Goal: Information Seeking & Learning: Stay updated

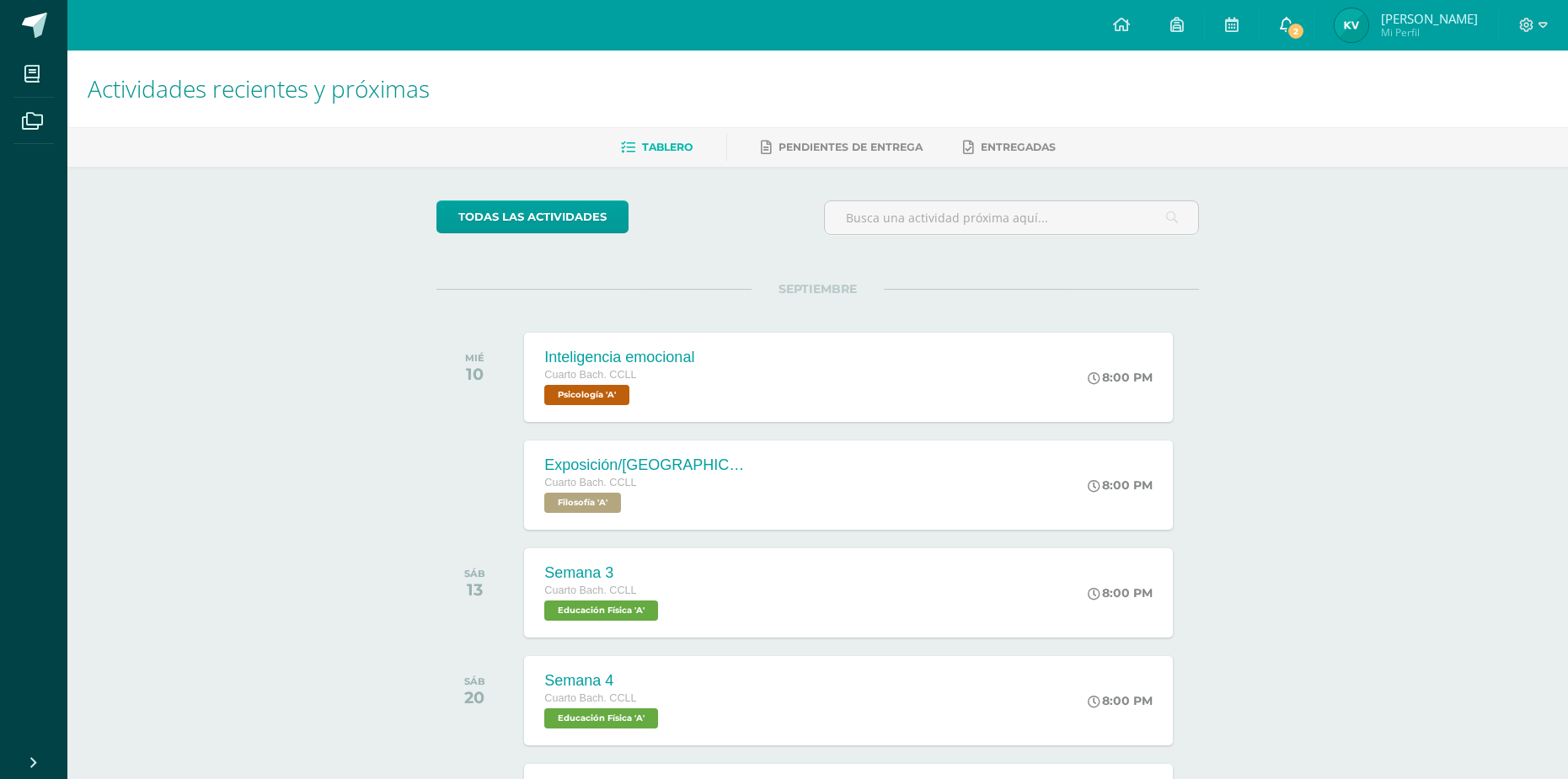
click at [1297, 22] on span "2" at bounding box center [1296, 32] width 19 height 19
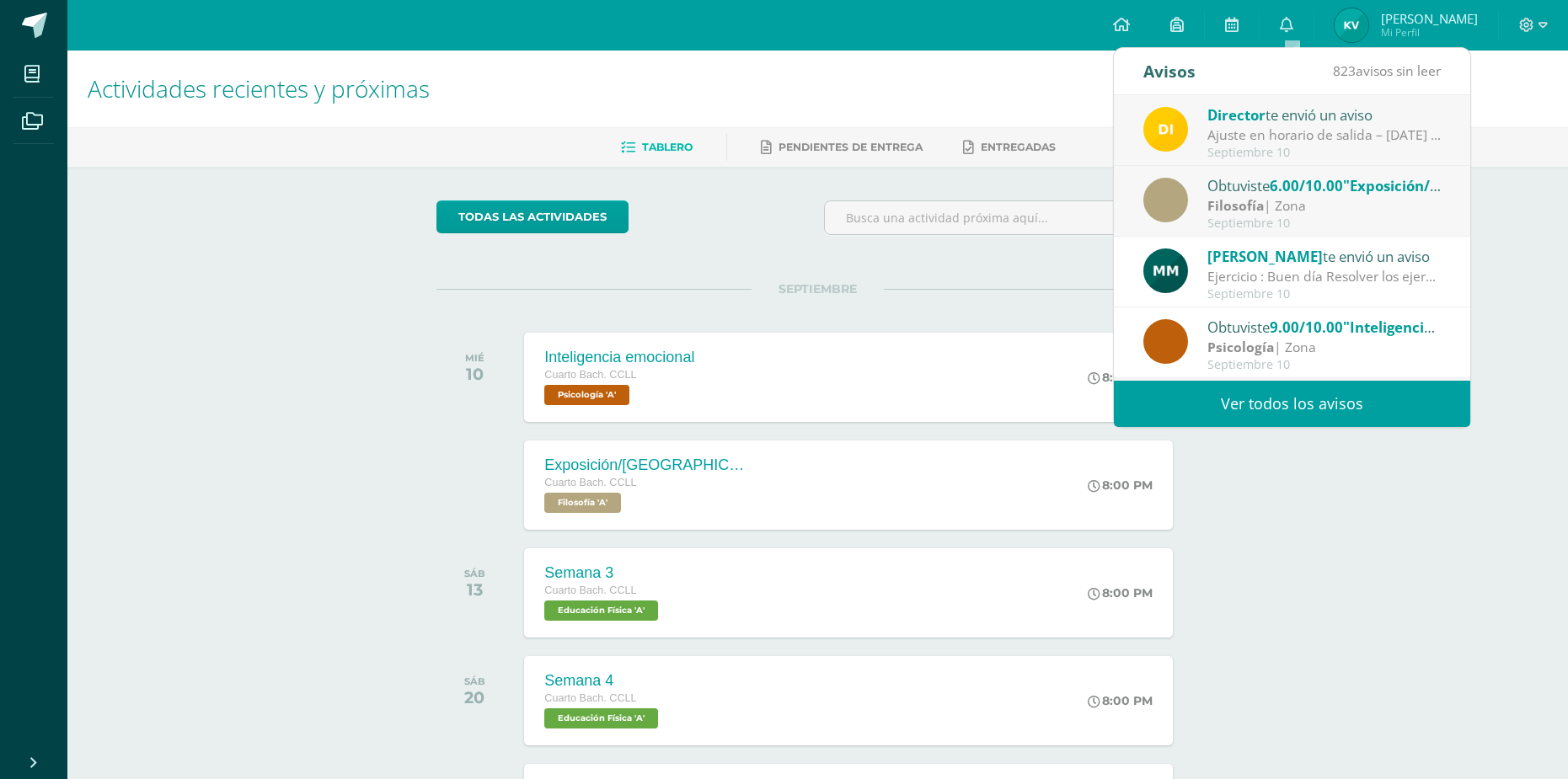
click at [1373, 209] on div "Filosofía | Zona" at bounding box center [1324, 205] width 234 height 20
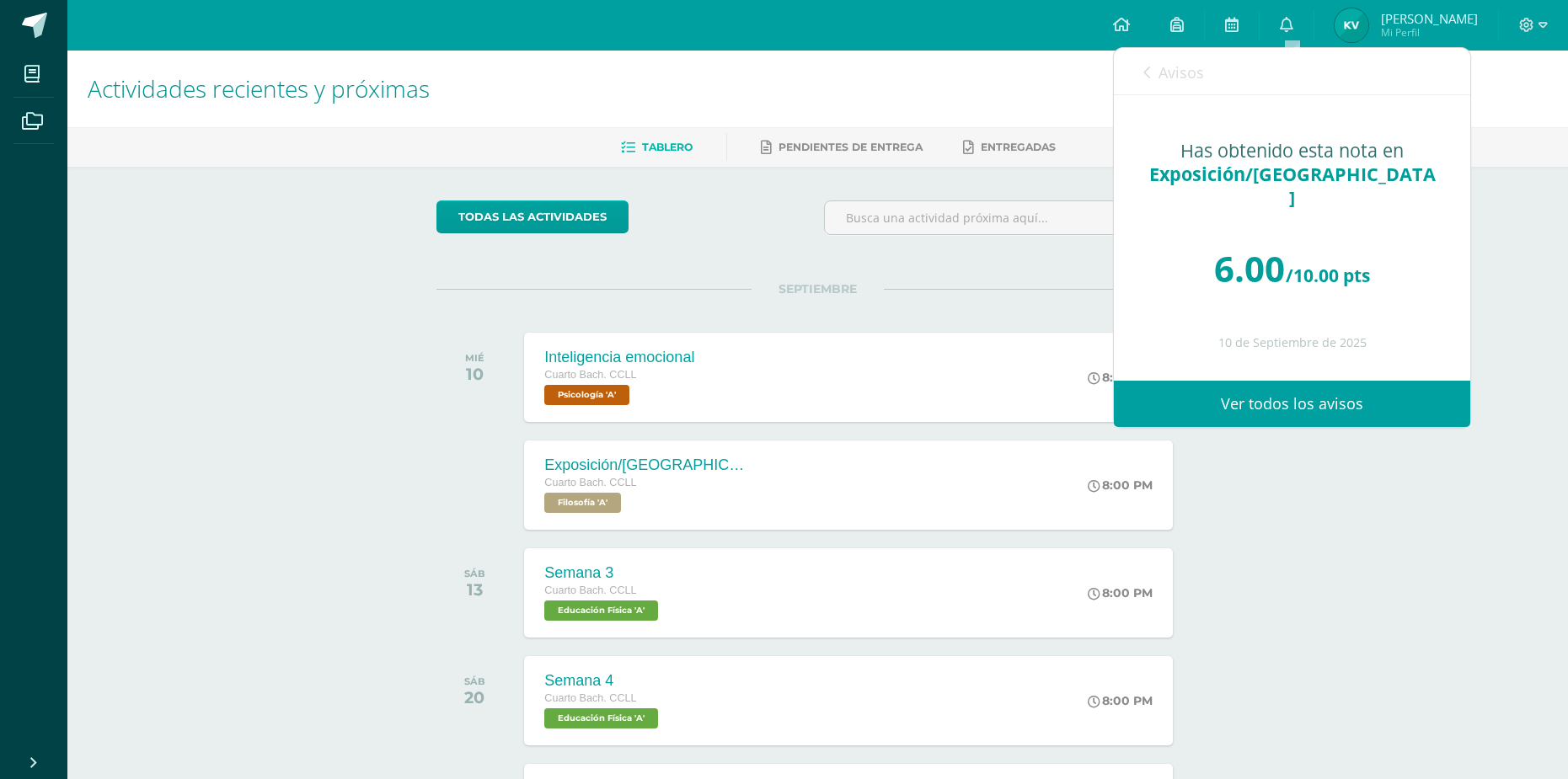
click at [1164, 88] on link "Avisos" at bounding box center [1173, 73] width 60 height 48
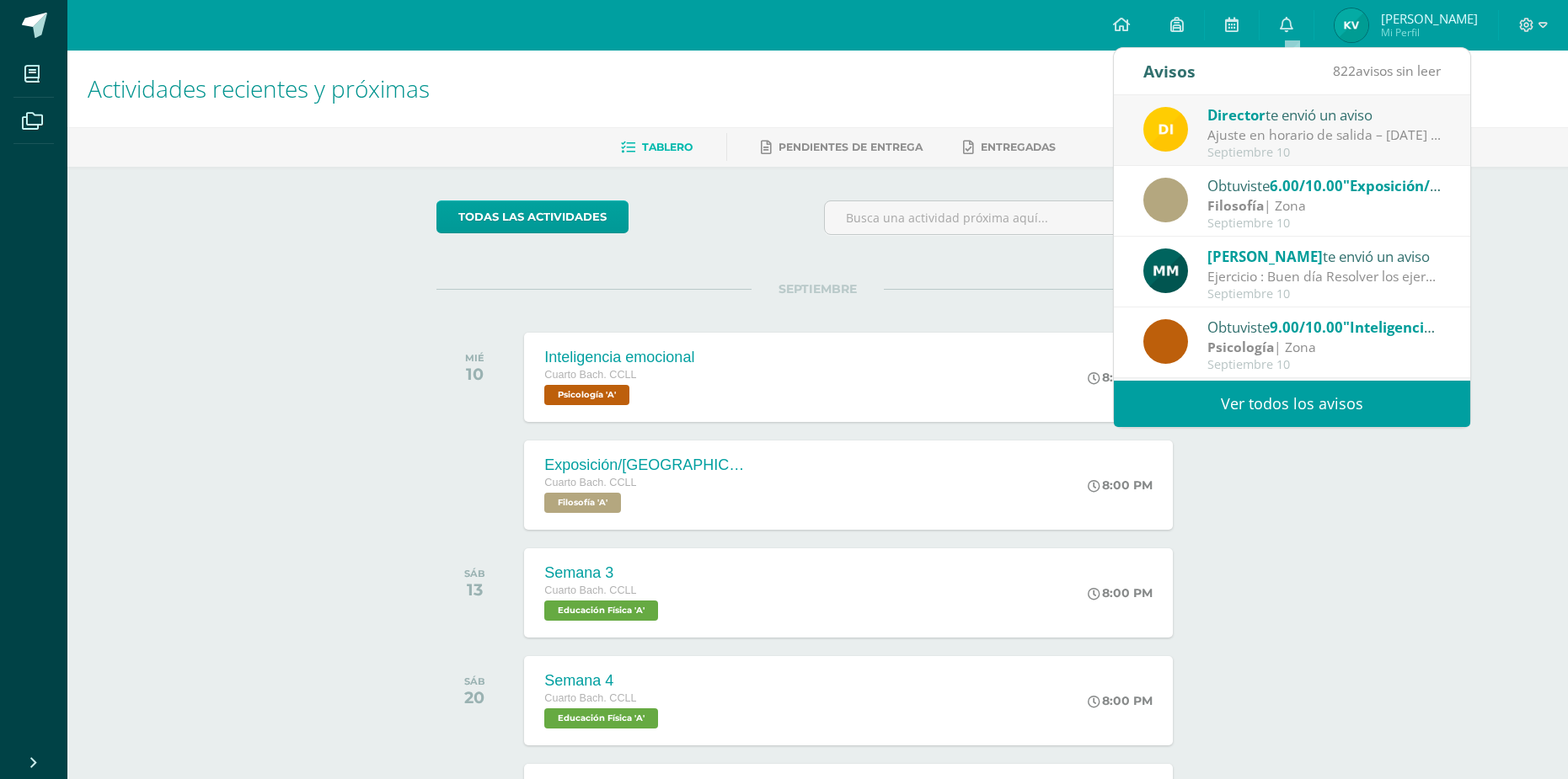
click at [1316, 138] on div "Ajuste en horario de salida – [DATE] : Estimados Padres de Familia, Debido a la…" at bounding box center [1324, 135] width 234 height 20
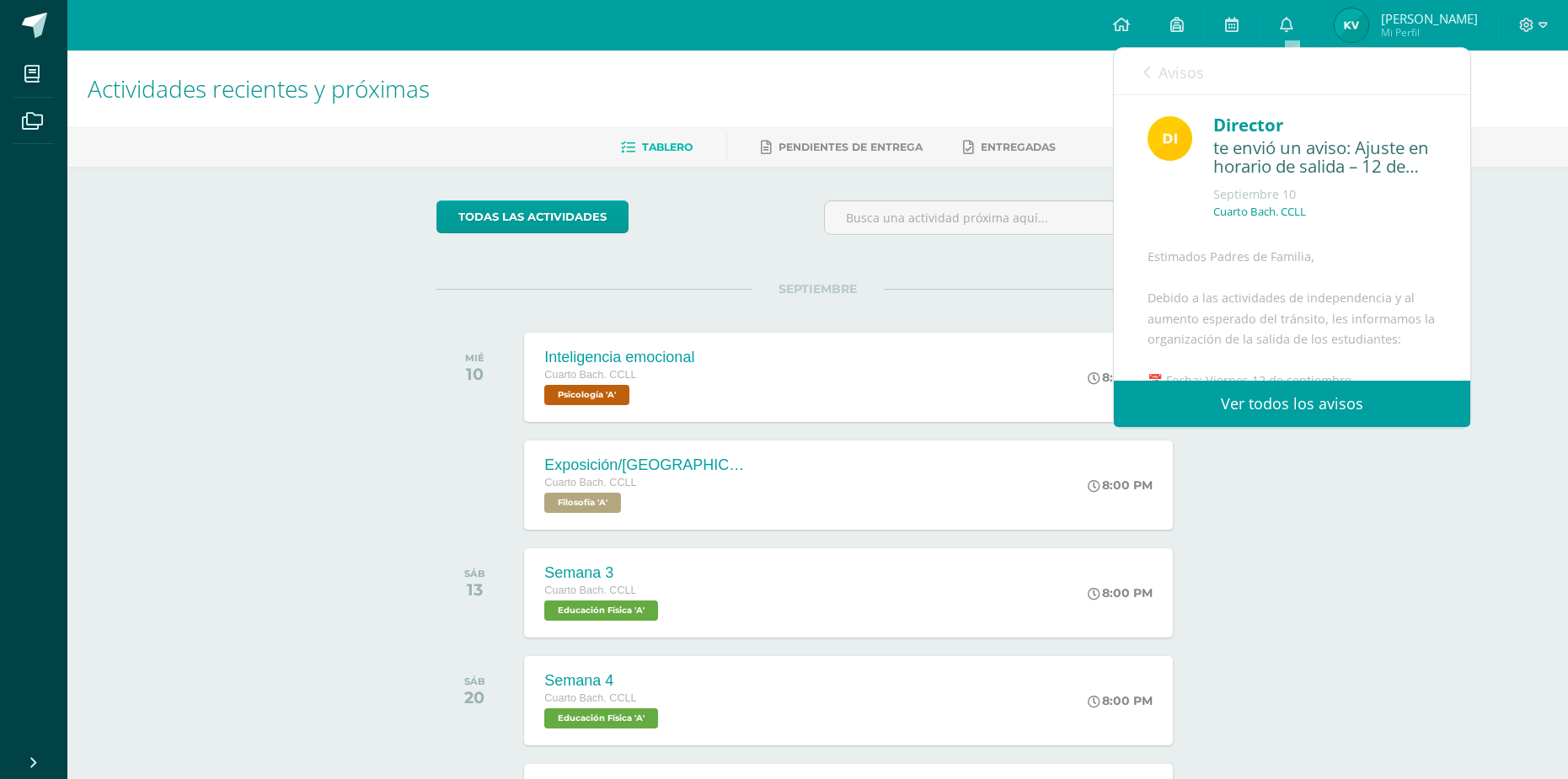
click at [955, 310] on div "SEPTIEMBRE MIÉ 10 Inteligencia emocional Cuarto [PERSON_NAME]. CCLL Psicología …" at bounding box center [817, 357] width 763 height 136
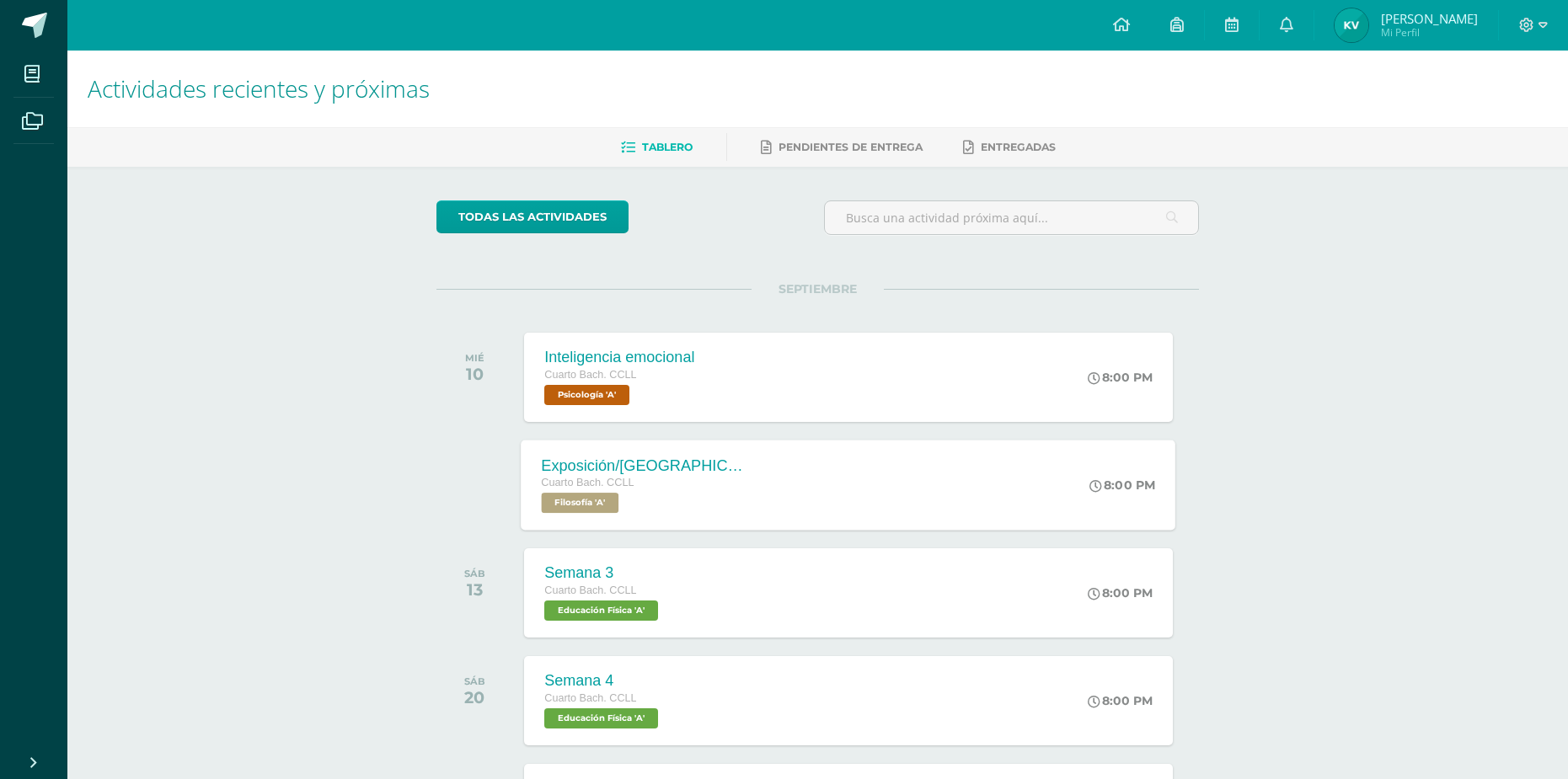
click at [883, 458] on div "Exposición/[GEOGRAPHIC_DATA] Cuarto [PERSON_NAME]. CCLL Filosofía 'A' 8:00 PM E…" at bounding box center [849, 484] width 655 height 90
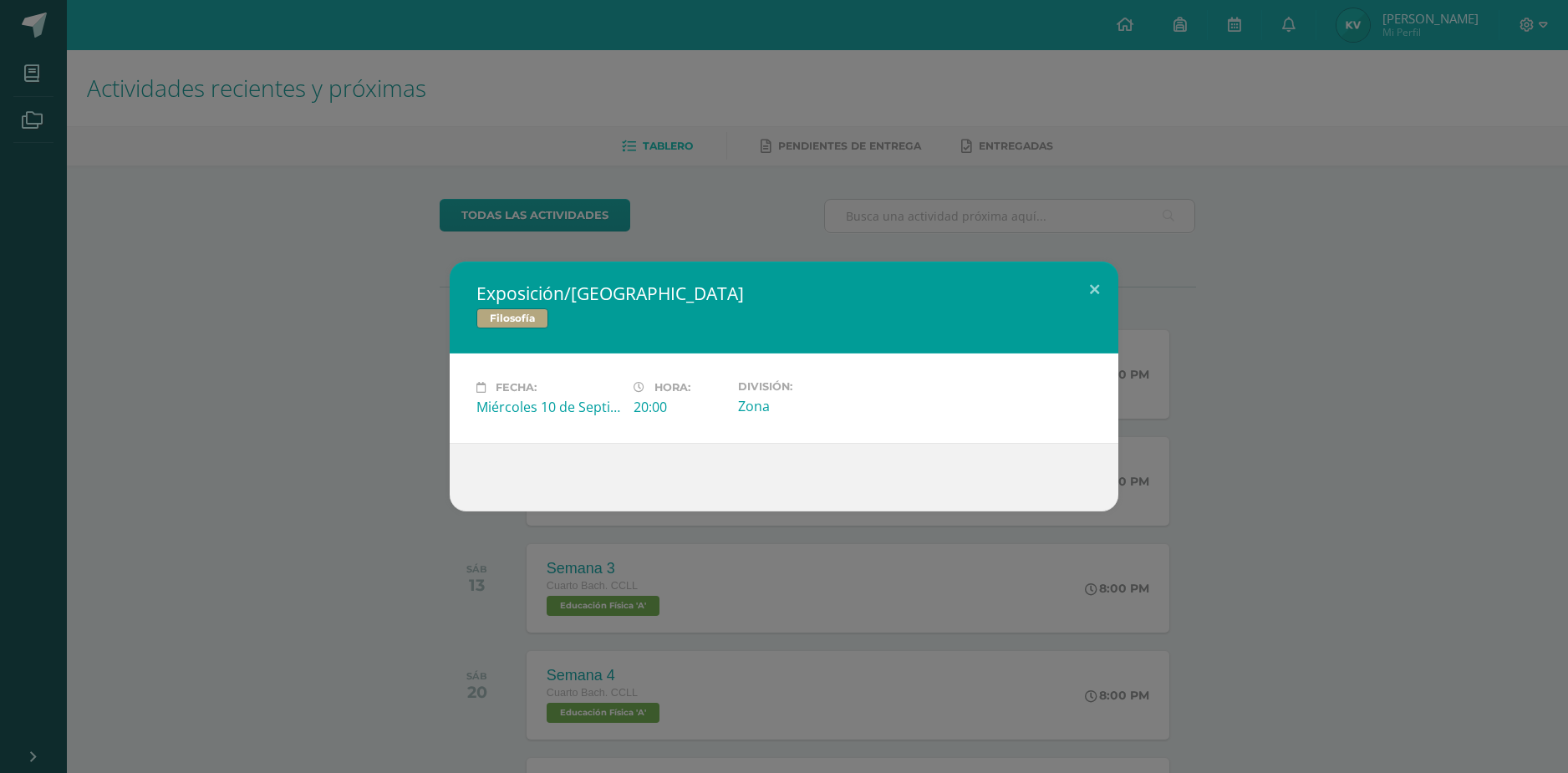
click at [1142, 197] on div "Exposición/[GEOGRAPHIC_DATA] Filosofía Fecha: [DATE] Hora: 20:00 División:" at bounding box center [784, 386] width 1568 height 773
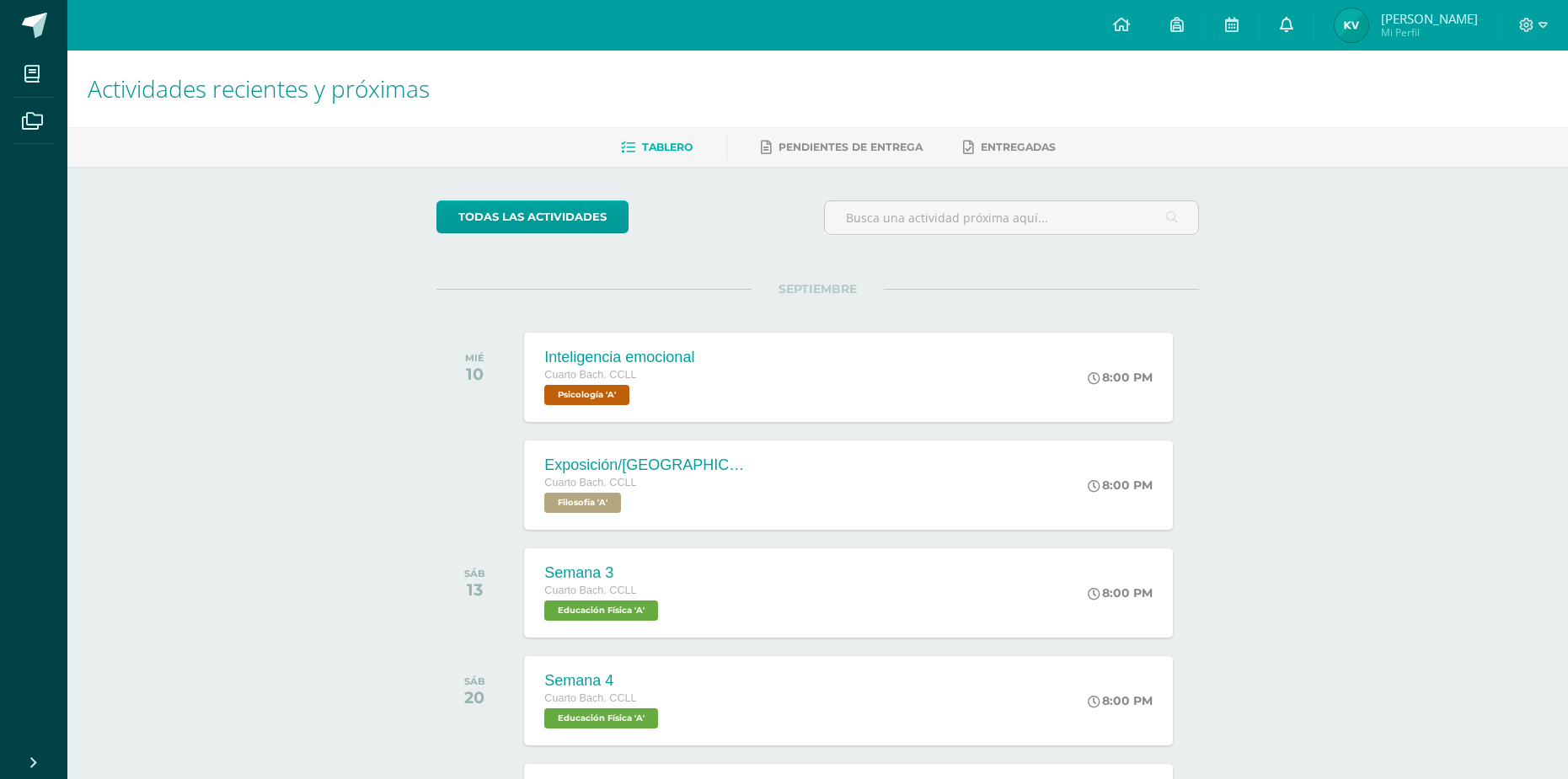
click at [1293, 35] on link "0" at bounding box center [1286, 25] width 54 height 50
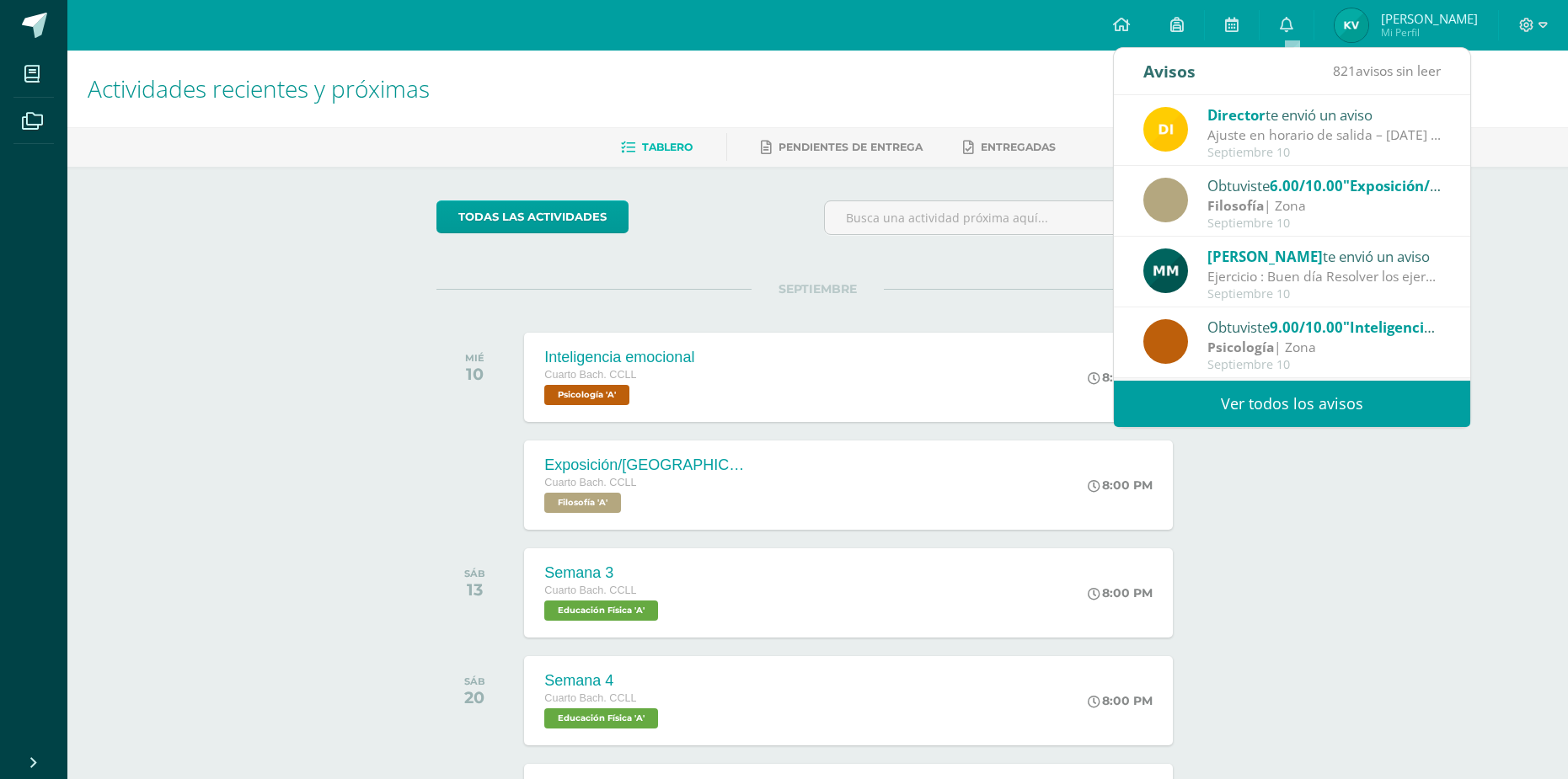
click at [1418, 200] on div "Filosofía | Zona" at bounding box center [1324, 205] width 234 height 20
